Goal: Transaction & Acquisition: Purchase product/service

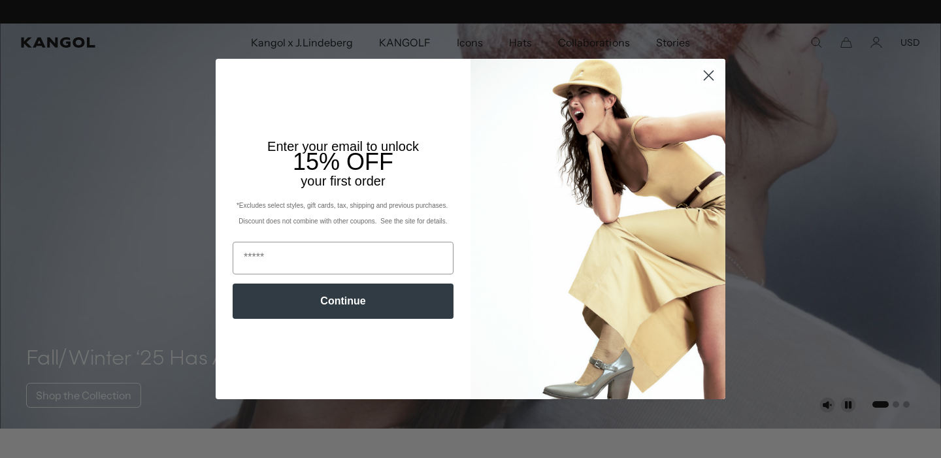
scroll to position [0, 269]
click at [708, 86] on circle "Close dialog" at bounding box center [709, 76] width 22 height 22
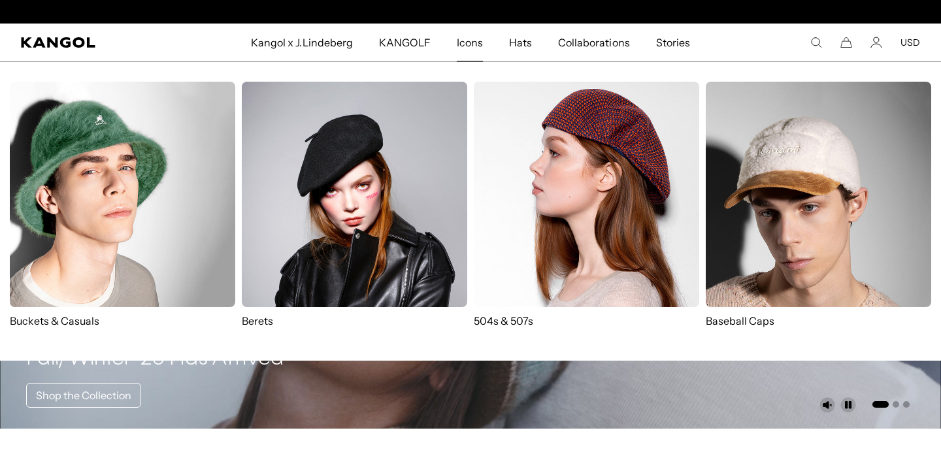
scroll to position [0, 0]
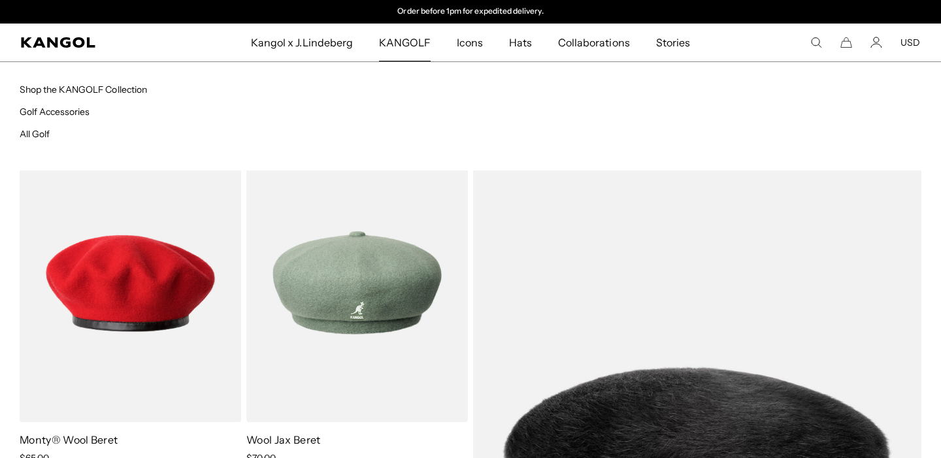
click at [393, 37] on span "KANGOLF" at bounding box center [405, 43] width 52 height 38
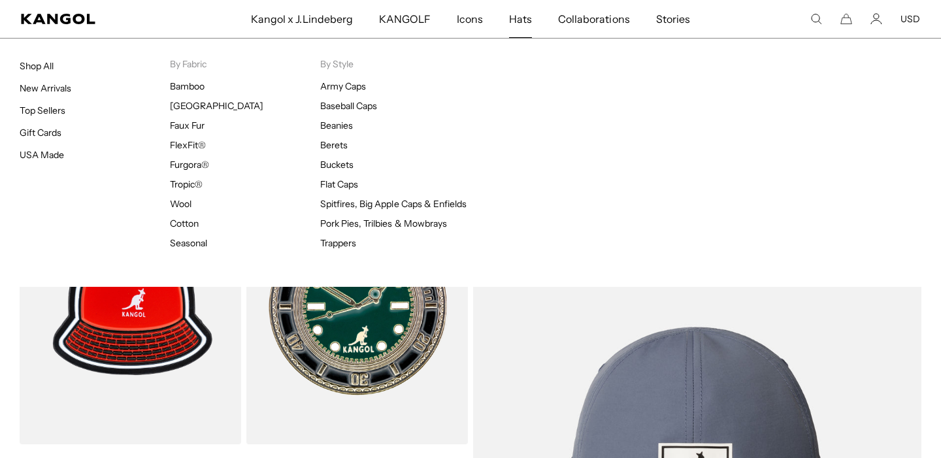
scroll to position [0, 269]
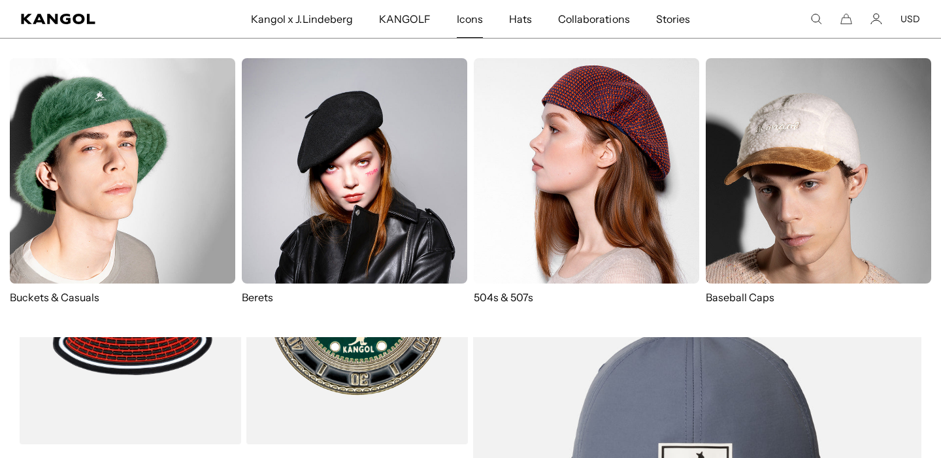
click at [475, 24] on span "Icons" at bounding box center [470, 19] width 26 height 38
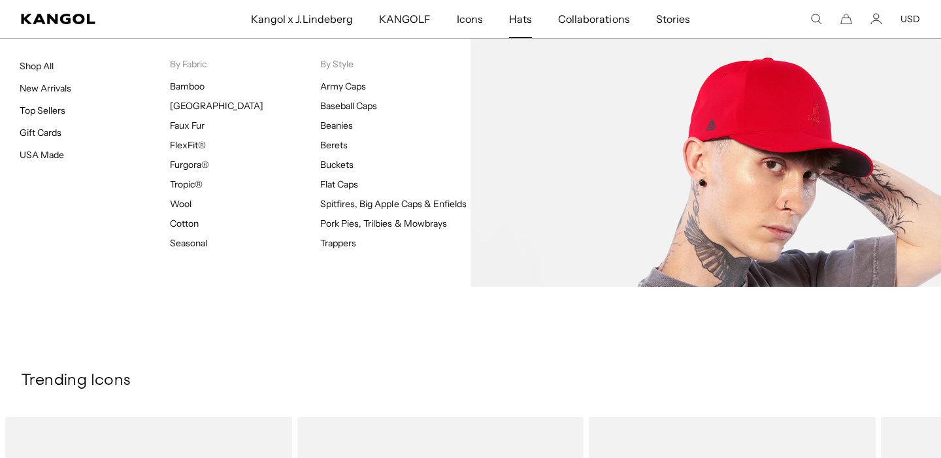
scroll to position [0, 269]
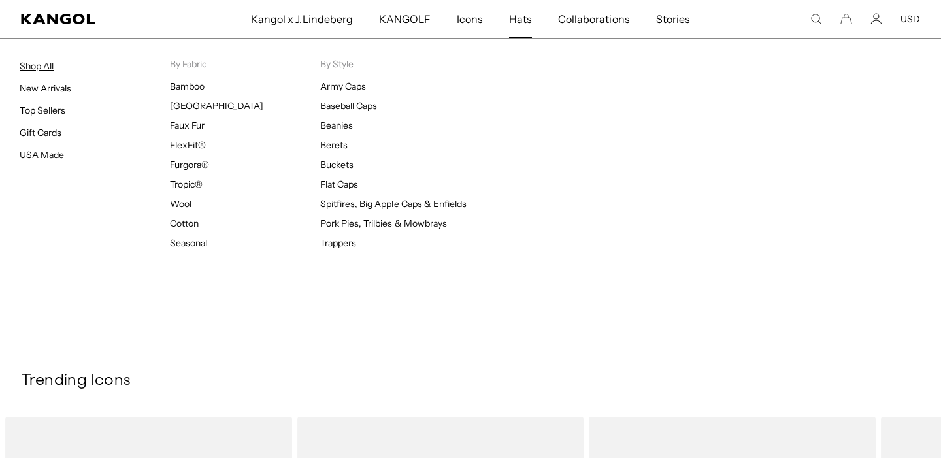
click at [47, 65] on link "Shop All" at bounding box center [37, 66] width 34 height 12
